Goal: Information Seeking & Learning: Find specific fact

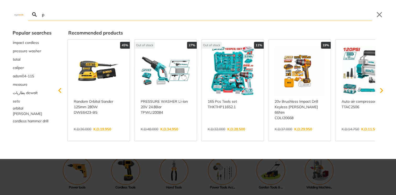
type input "p"
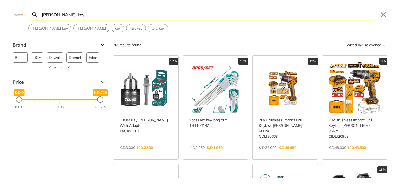
type input "[PERSON_NAME] key"
drag, startPoint x: 396, startPoint y: 44, endPoint x: 397, endPoint y: 62, distance: 18.4
click at [396, 62] on div "Brand Bosch 2 DCA 2 Dewalt 3 Dremel 1 Edon 3 Fixtec 11 [PERSON_NAME] 2 ISEO 5 I…" at bounding box center [200, 110] width 400 height 138
click at [339, 33] on div "[PERSON_NAME] key Search Submit Close [PERSON_NAME] key [PERSON_NAME] key hex k…" at bounding box center [200, 97] width 400 height 195
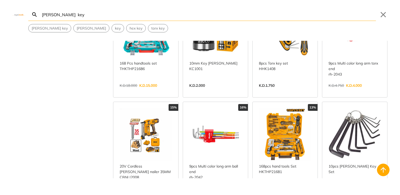
scroll to position [602, 0]
